Goal: Task Accomplishment & Management: Use online tool/utility

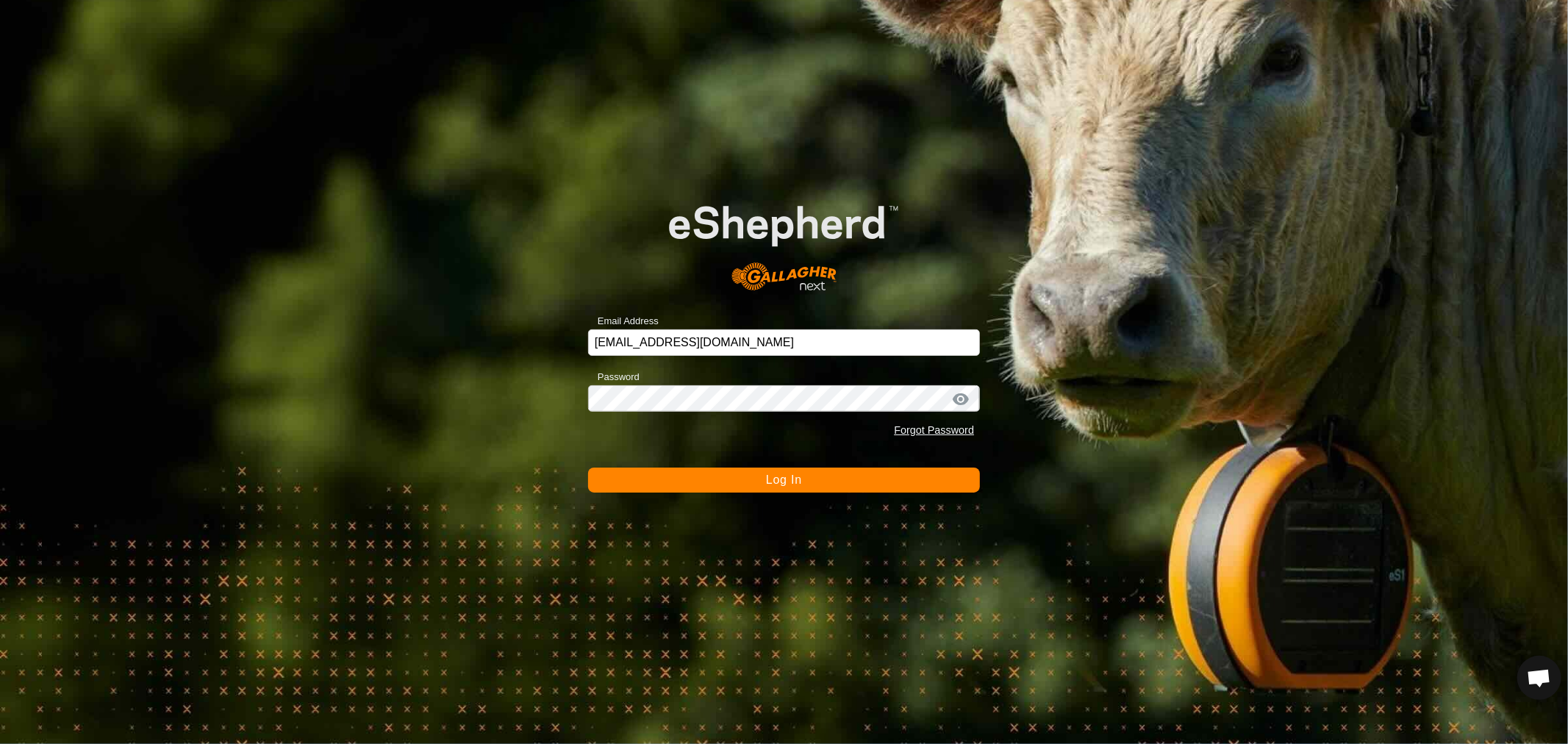
scroll to position [2, 0]
click at [758, 477] on button "Log In" at bounding box center [784, 480] width 392 height 25
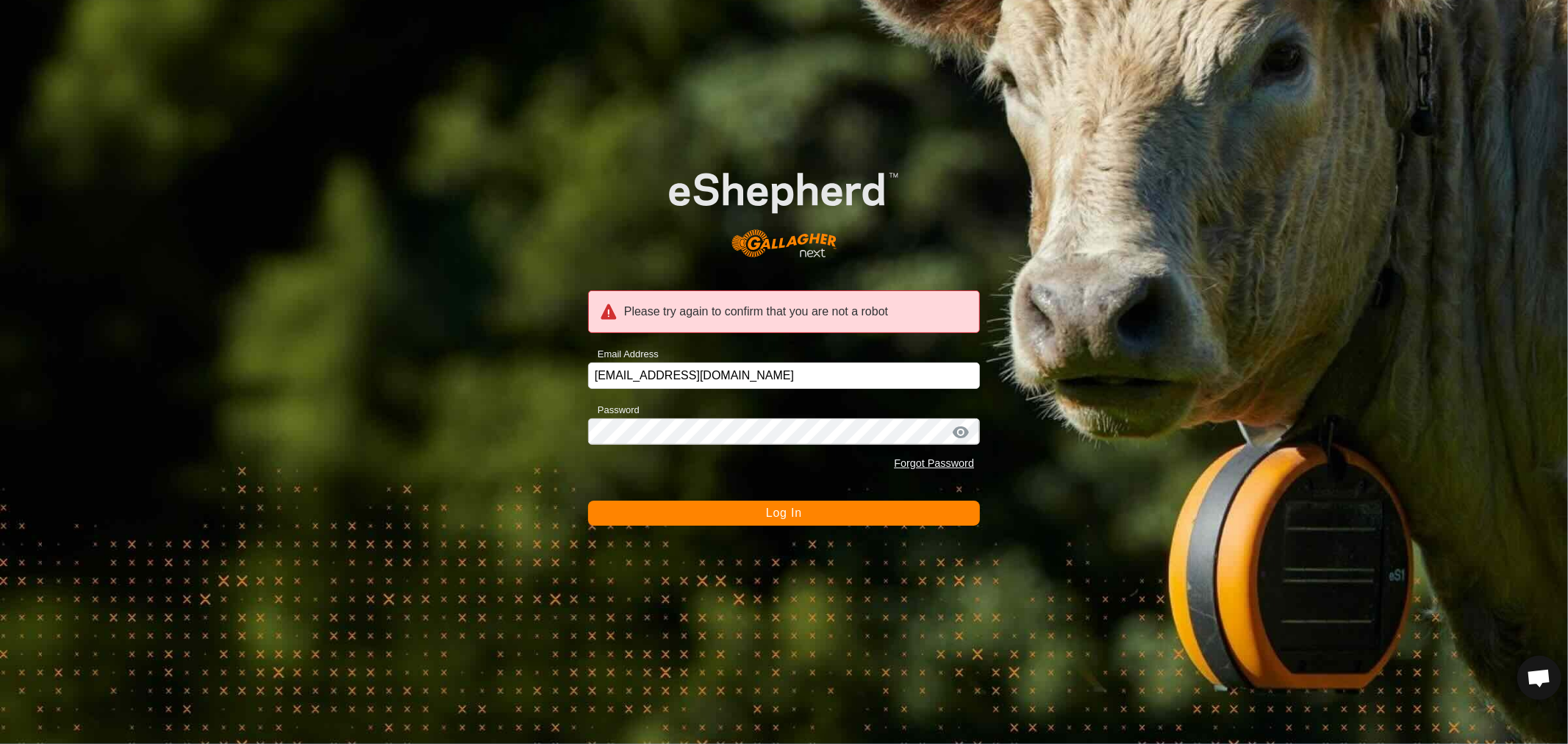
click at [776, 511] on span "Log In" at bounding box center [784, 513] width 36 height 12
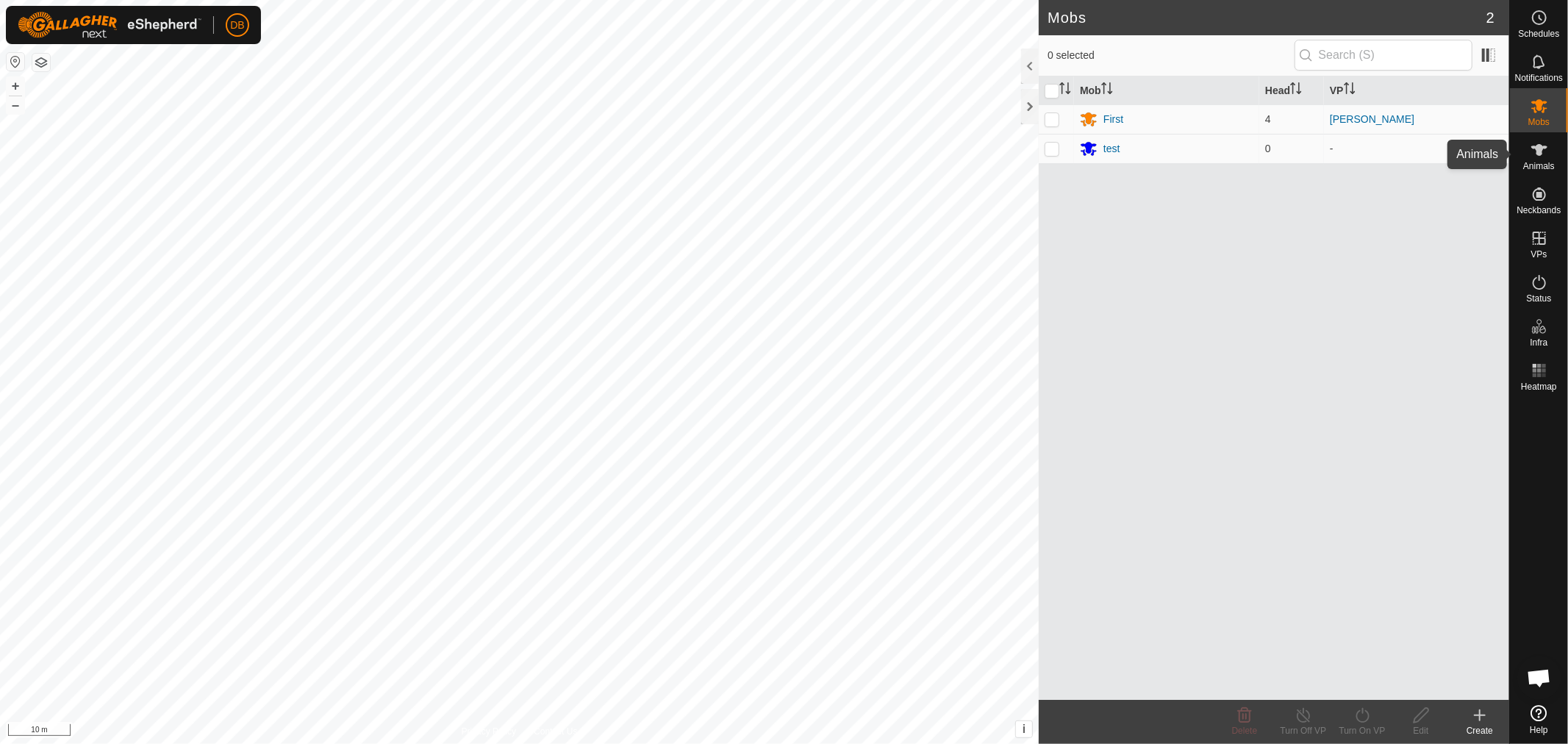
click at [1542, 156] on icon at bounding box center [1539, 149] width 18 height 18
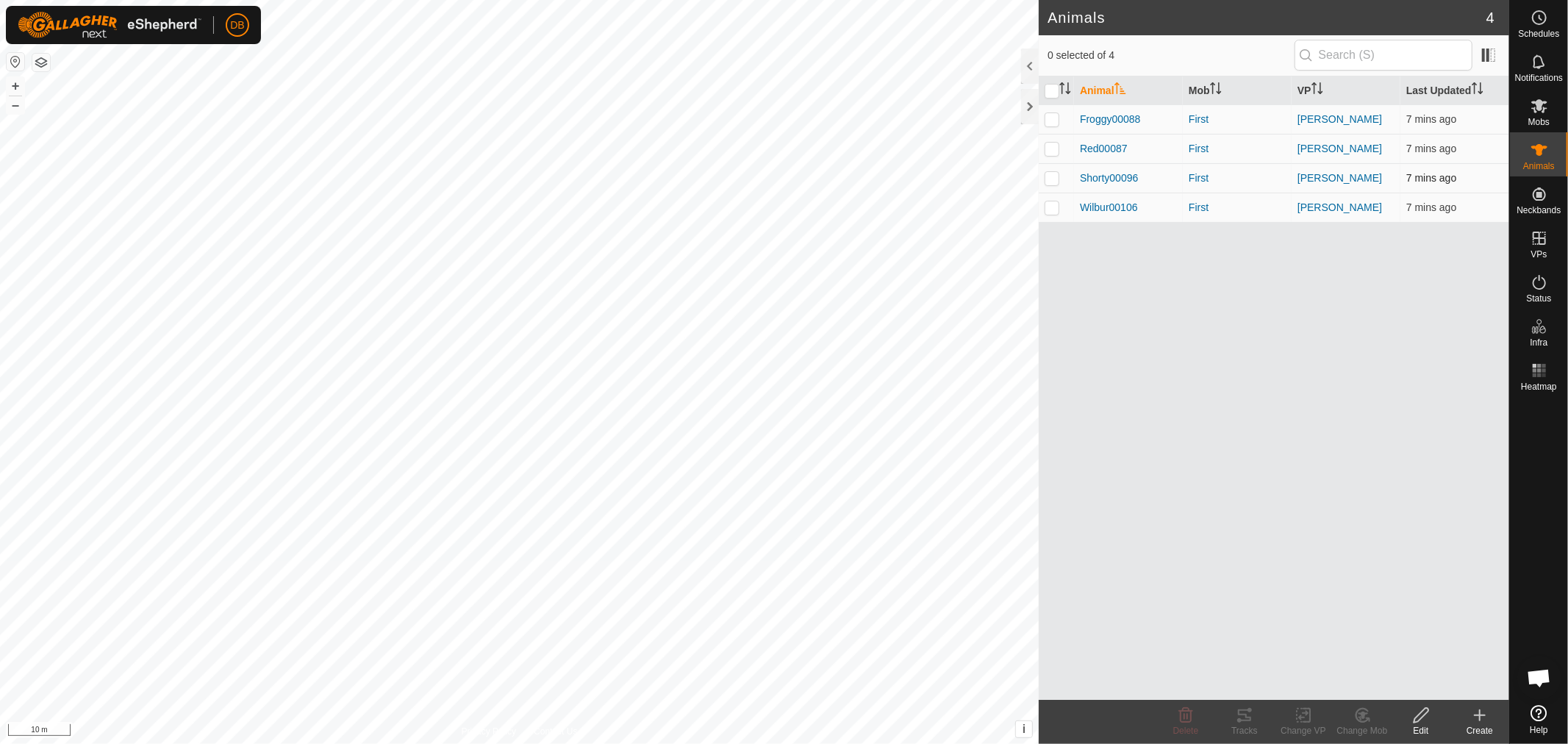
click at [1057, 177] on p-checkbox at bounding box center [1051, 178] width 15 height 11
checkbox input "true"
click at [1244, 725] on div "Tracks" at bounding box center [1244, 730] width 59 height 13
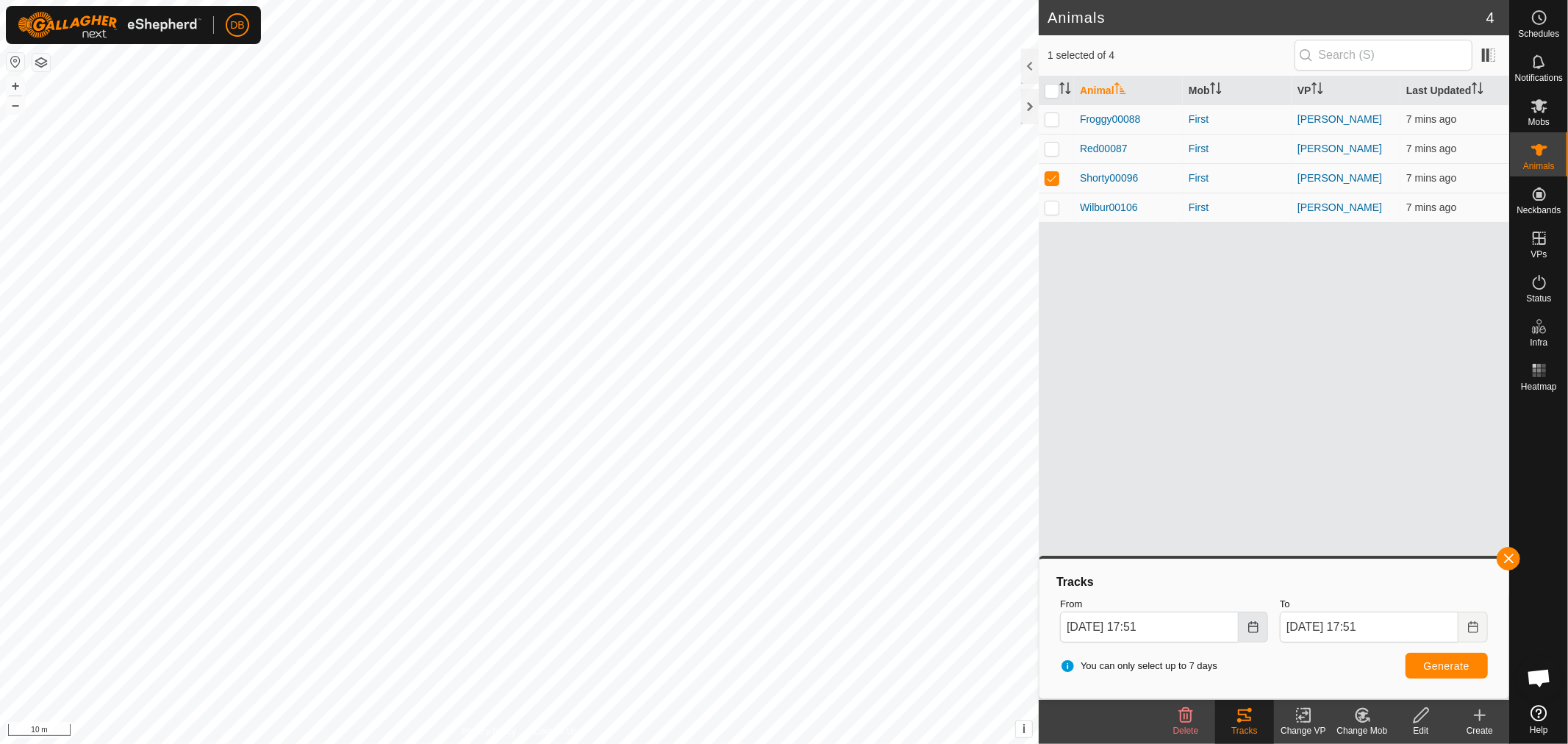
click at [1255, 626] on icon "Choose Date" at bounding box center [1253, 627] width 9 height 11
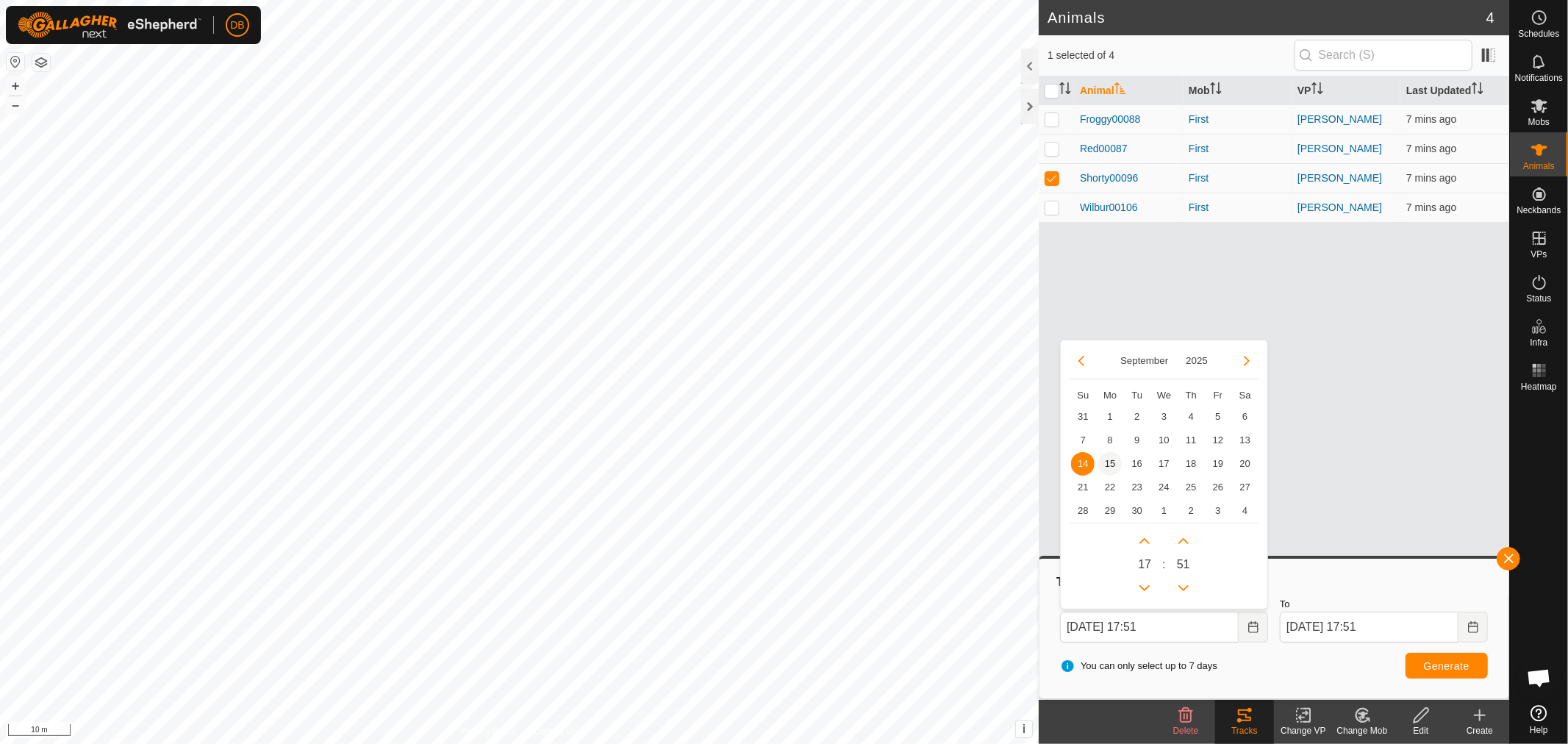
click at [1107, 456] on span "15" at bounding box center [1110, 464] width 24 height 24
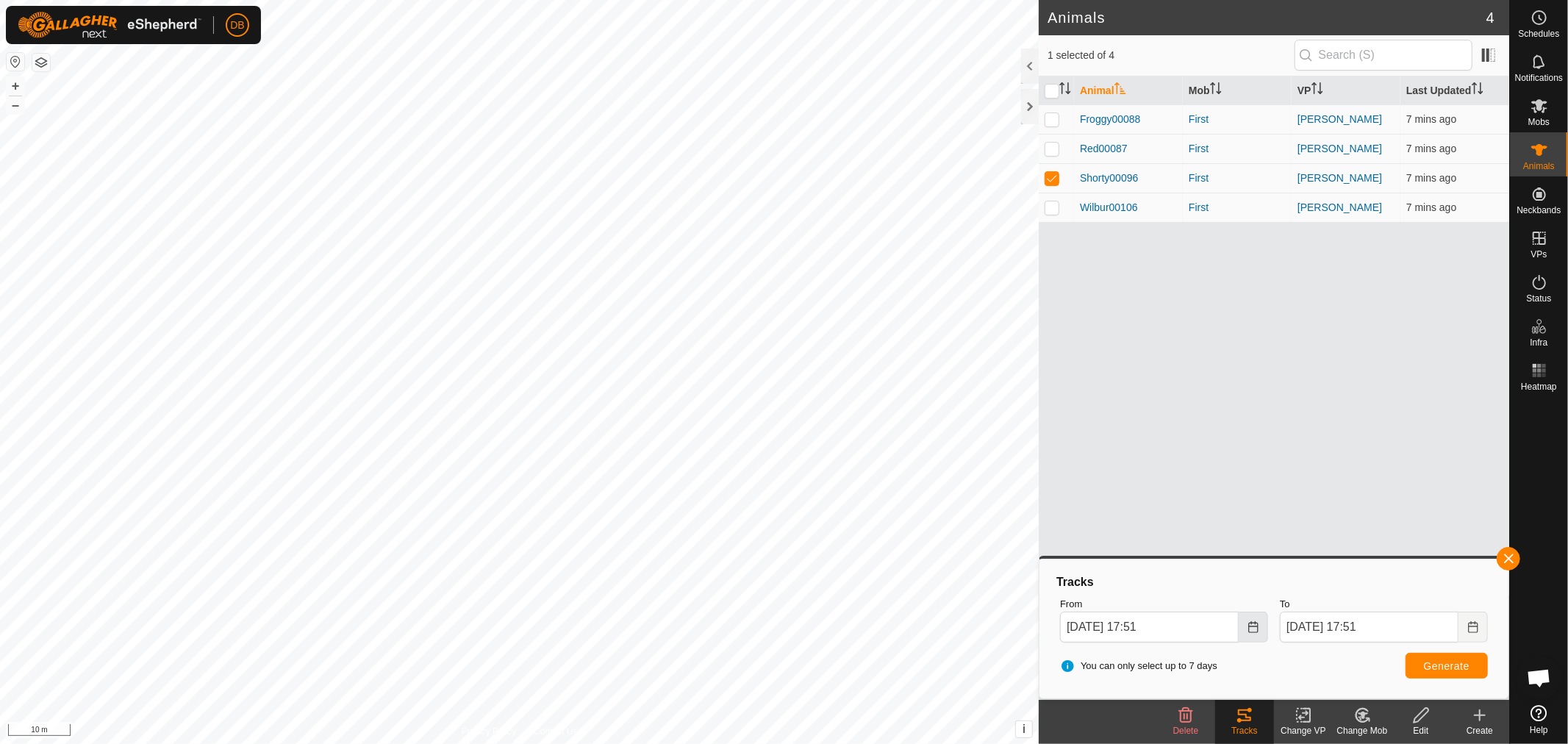
click at [1263, 628] on button "Choose Date" at bounding box center [1253, 627] width 29 height 31
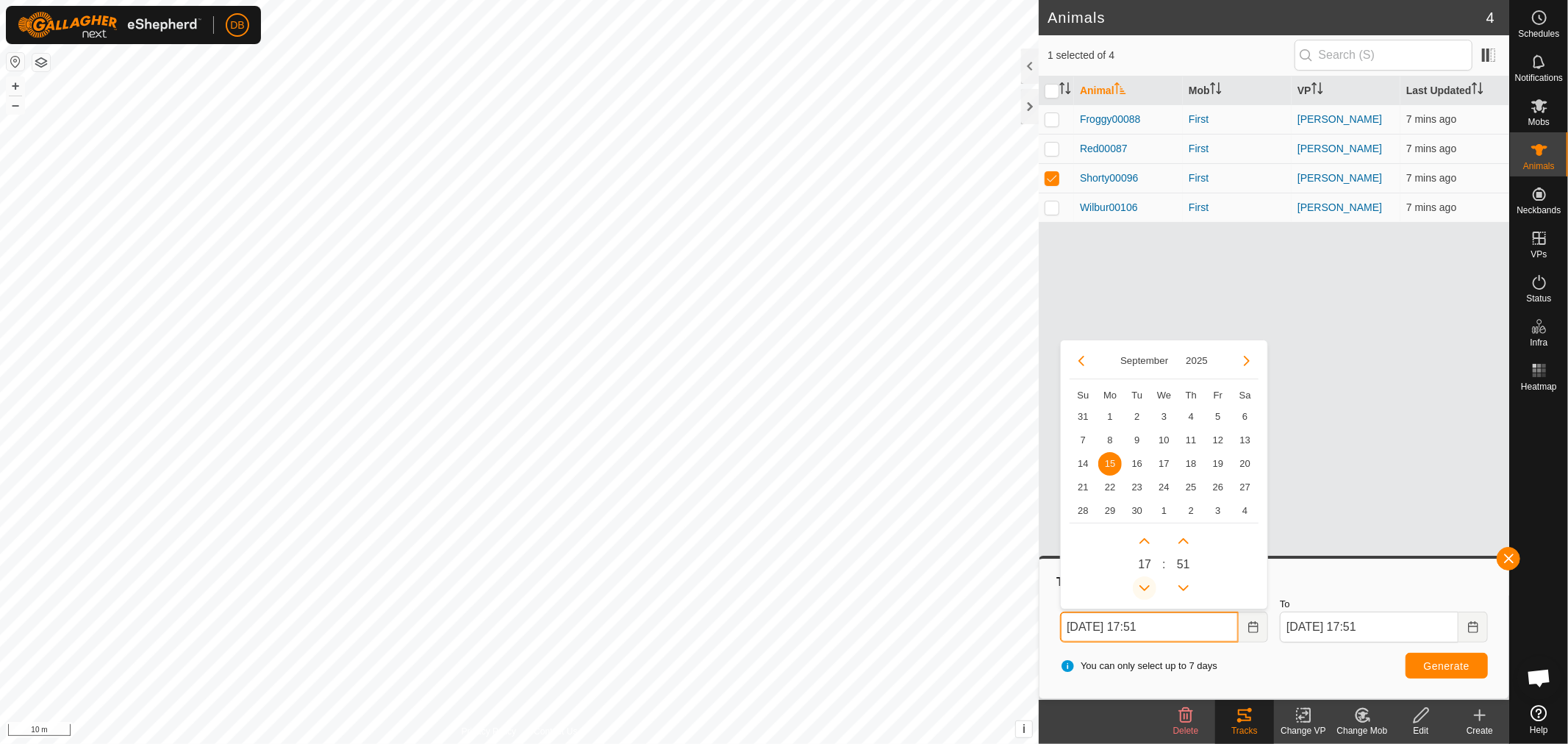
click at [1149, 589] on button "Previous Hour" at bounding box center [1144, 588] width 24 height 24
type input "15 Sep, 2025 15:51"
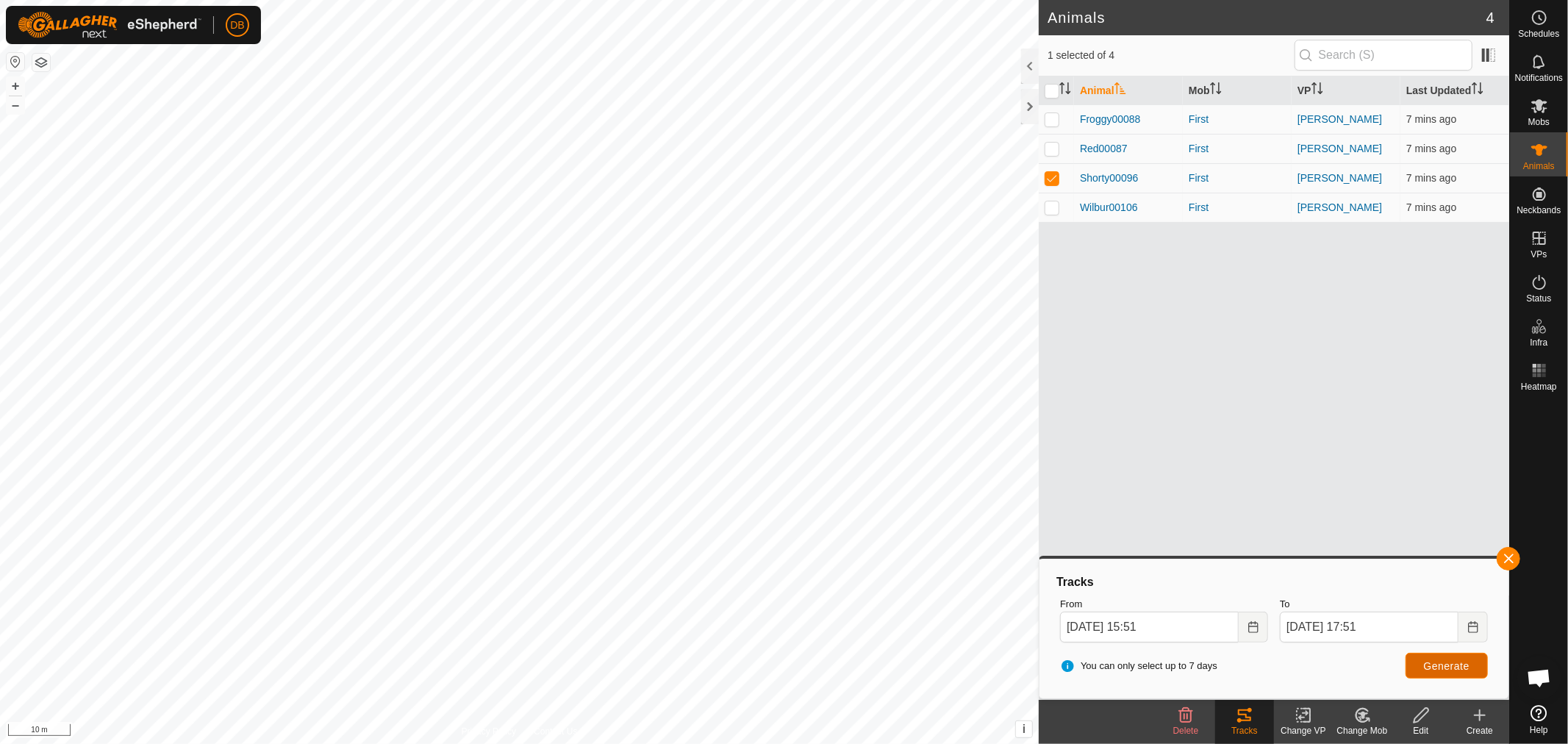
click at [1467, 669] on span "Generate" at bounding box center [1447, 666] width 46 height 11
click at [1056, 182] on p-checkbox at bounding box center [1051, 178] width 15 height 11
checkbox input "false"
click at [1051, 206] on p-checkbox at bounding box center [1051, 207] width 15 height 11
checkbox input "true"
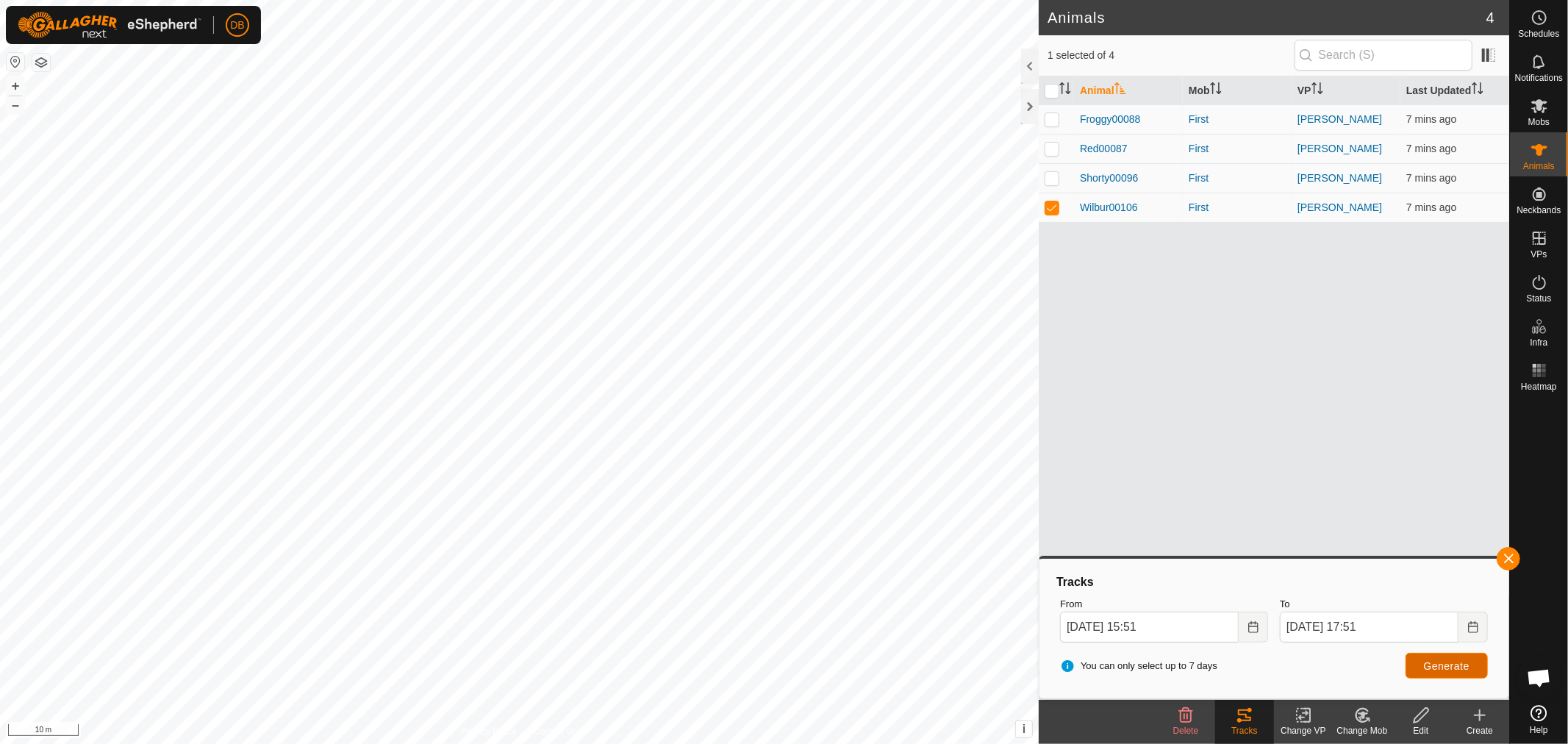
click at [1425, 661] on span "Generate" at bounding box center [1447, 666] width 46 height 11
click at [1049, 147] on p-checkbox at bounding box center [1051, 148] width 15 height 11
checkbox input "true"
click at [1045, 214] on td at bounding box center [1056, 207] width 35 height 29
checkbox input "false"
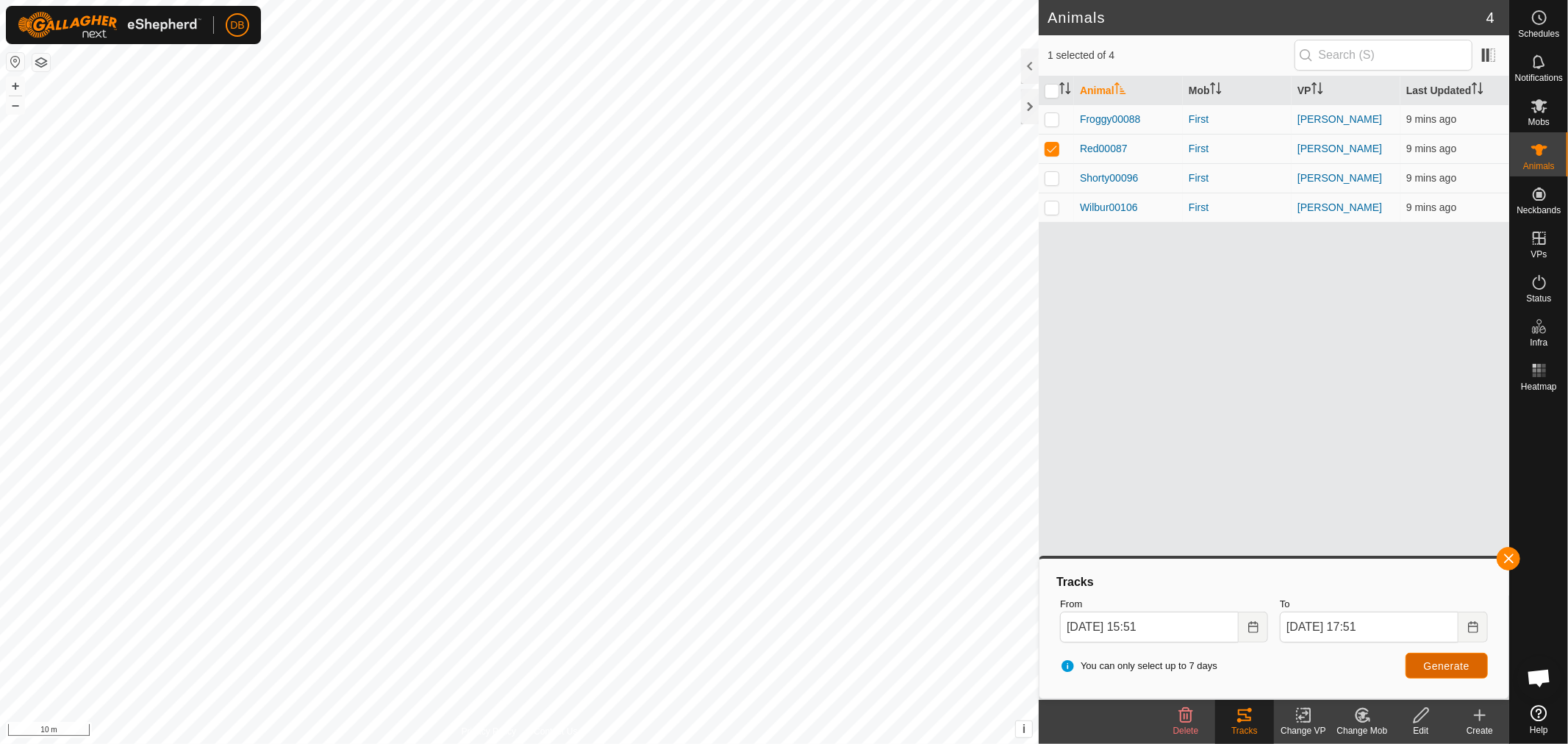
click at [1425, 661] on span "Generate" at bounding box center [1447, 666] width 46 height 11
click at [1047, 116] on p-checkbox at bounding box center [1051, 119] width 15 height 11
checkbox input "true"
click at [1048, 148] on p-checkbox at bounding box center [1051, 148] width 15 height 11
checkbox input "false"
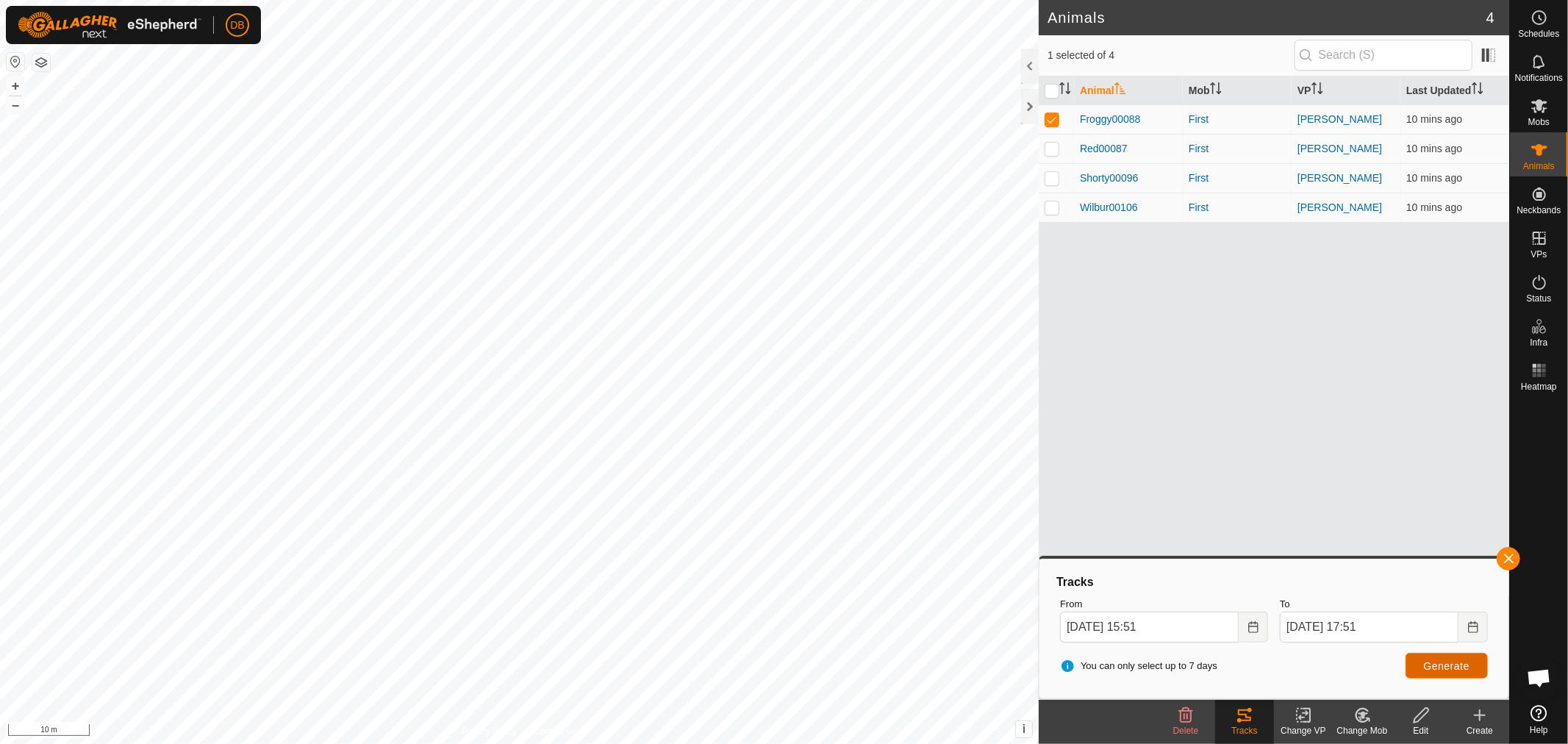
click at [1459, 657] on button "Generate" at bounding box center [1447, 666] width 83 height 26
click at [1538, 367] on icon at bounding box center [1539, 370] width 18 height 18
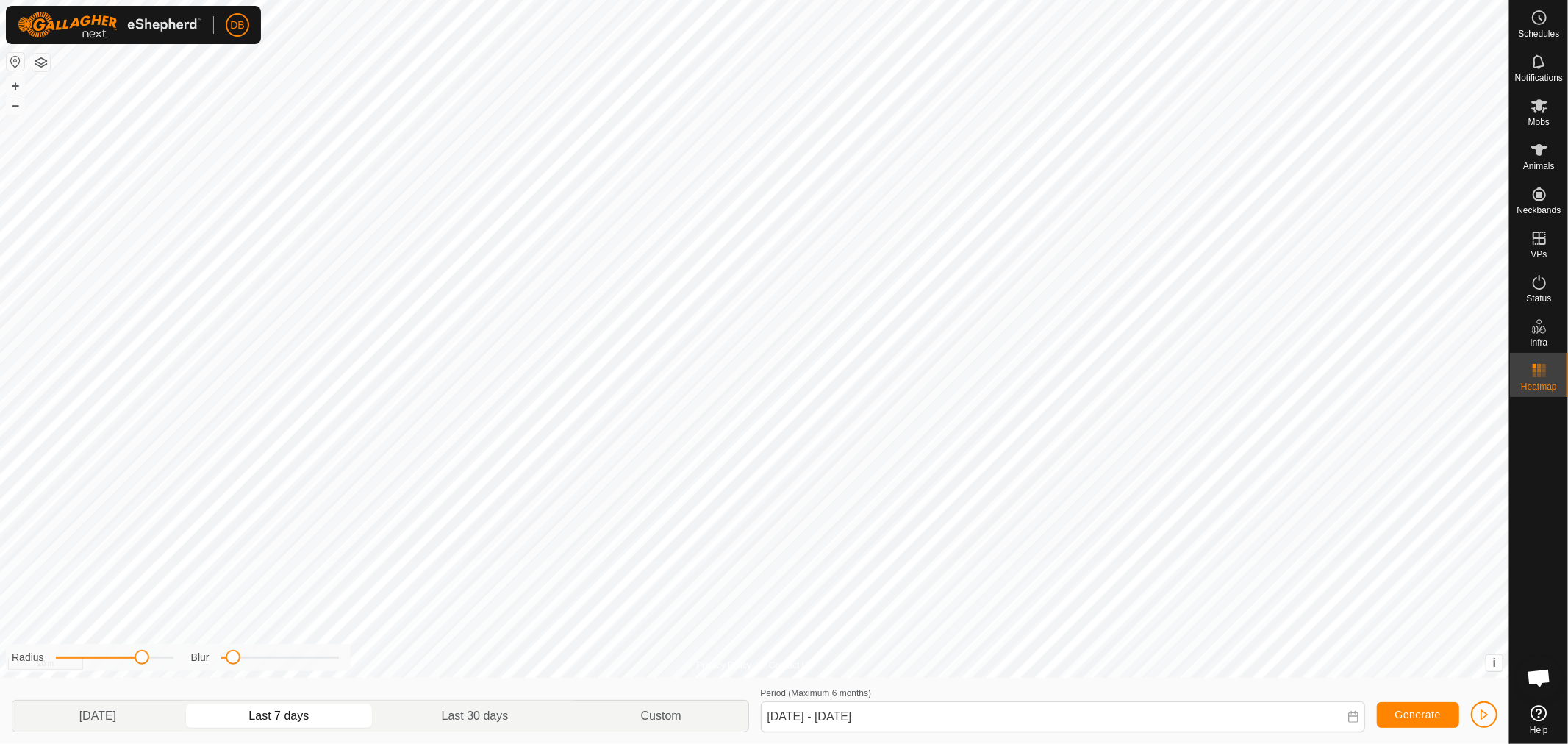
drag, startPoint x: 136, startPoint y: 660, endPoint x: 144, endPoint y: 659, distance: 8.1
click at [144, 659] on span at bounding box center [142, 657] width 15 height 15
drag, startPoint x: 144, startPoint y: 658, endPoint x: 126, endPoint y: 658, distance: 18.0
click at [126, 658] on span at bounding box center [129, 657] width 15 height 15
drag, startPoint x: 239, startPoint y: 657, endPoint x: 283, endPoint y: 662, distance: 44.3
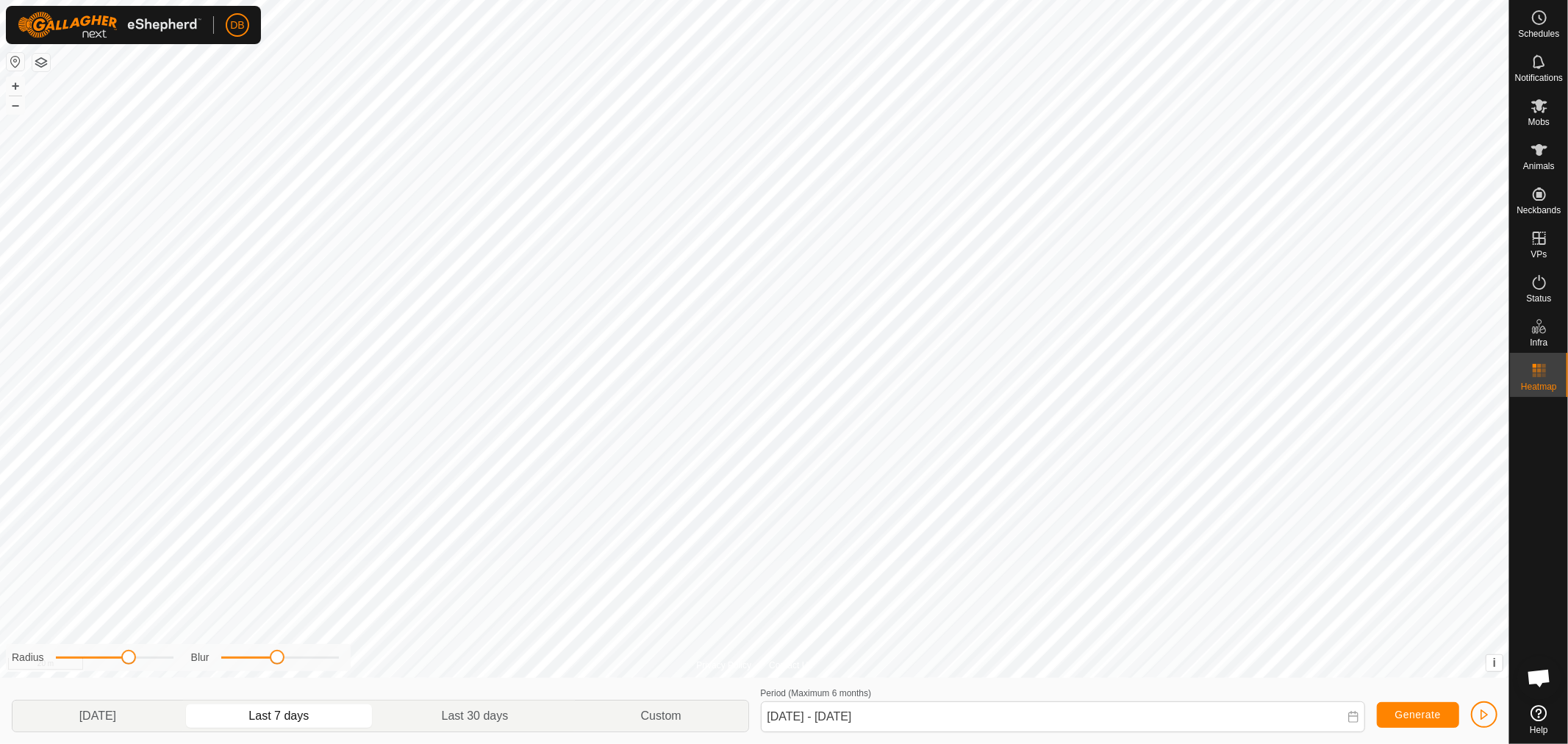
click at [283, 662] on span at bounding box center [277, 657] width 15 height 15
click at [1537, 109] on icon at bounding box center [1539, 106] width 18 height 18
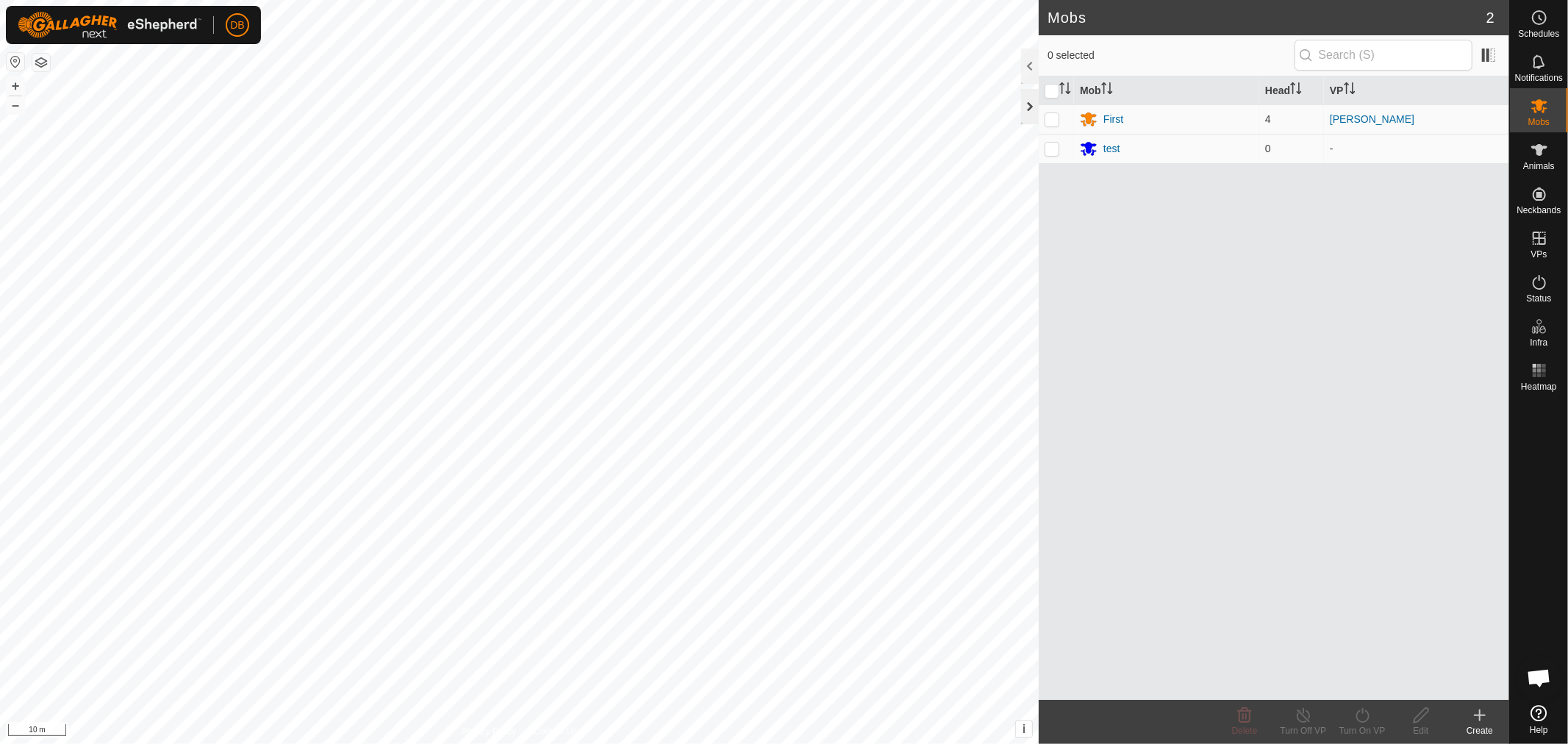
click at [1029, 104] on div at bounding box center [1029, 106] width 18 height 35
